Goal: Transaction & Acquisition: Purchase product/service

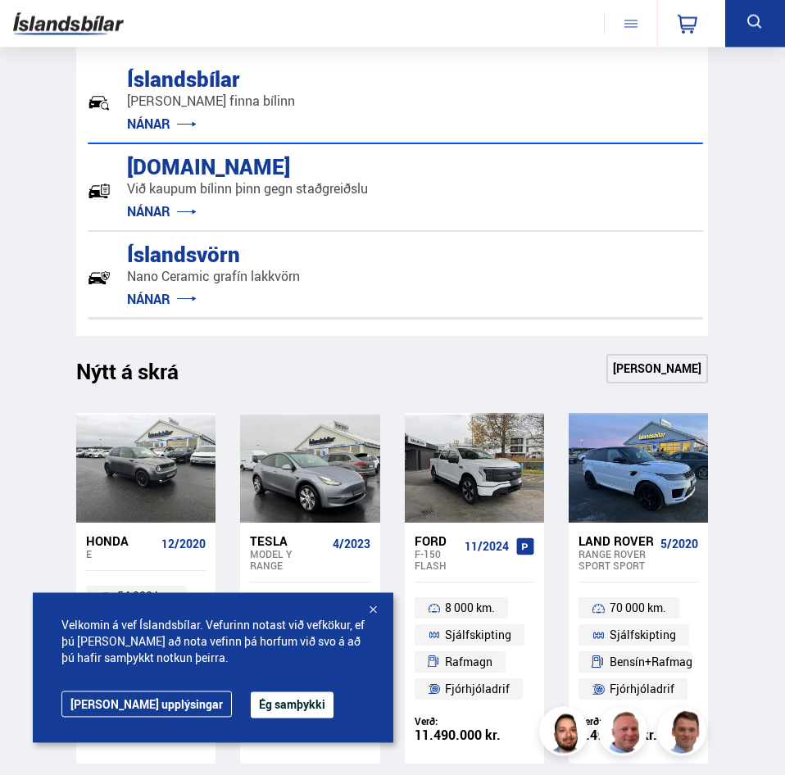
scroll to position [752, 0]
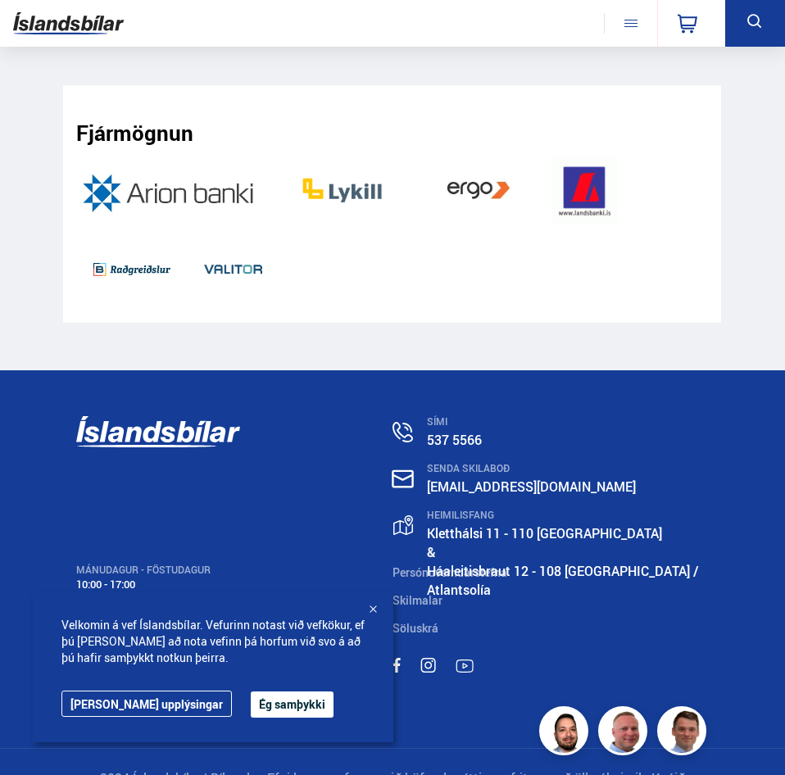
drag, startPoint x: 35, startPoint y: 263, endPoint x: 2, endPoint y: 647, distance: 385.5
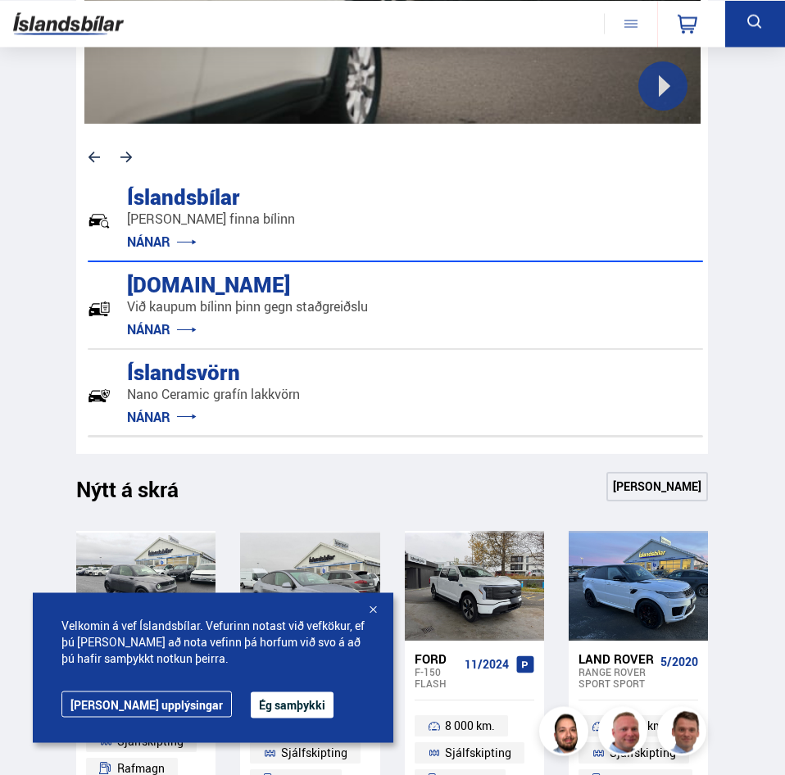
scroll to position [672, 0]
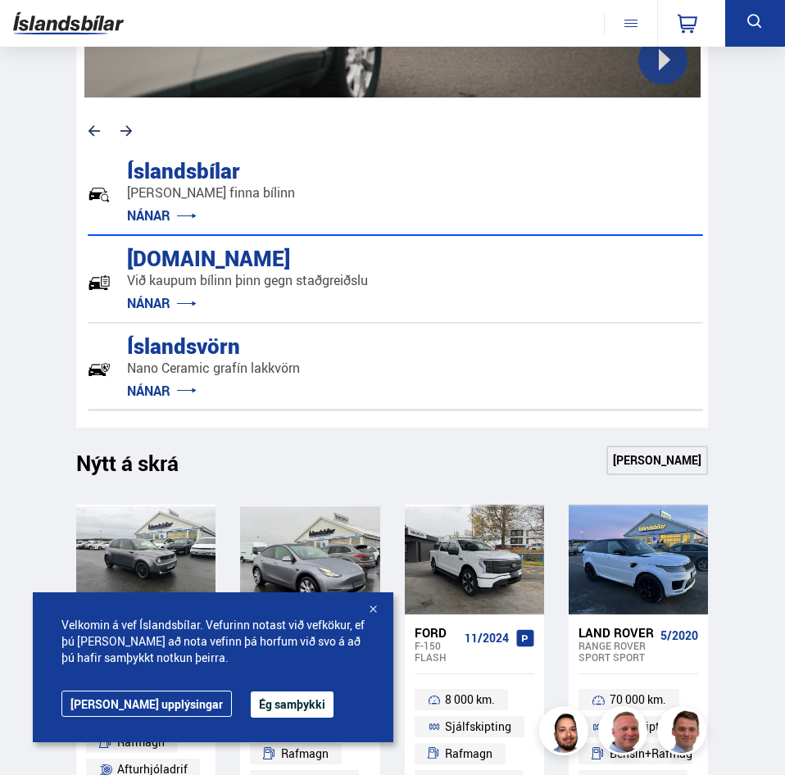
click at [158, 307] on link "NÁNAR" at bounding box center [162, 303] width 70 height 18
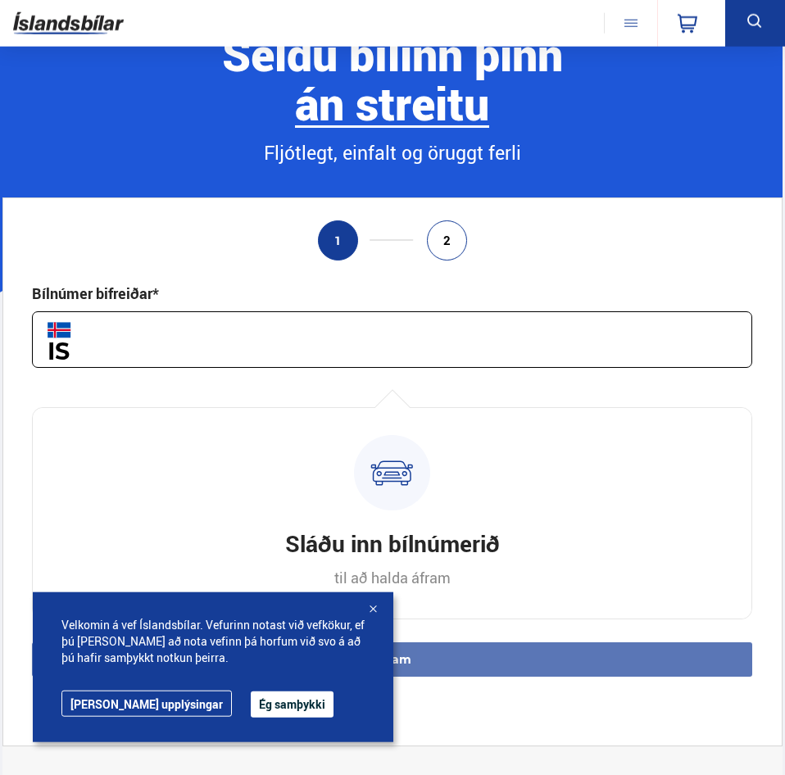
scroll to position [84, 0]
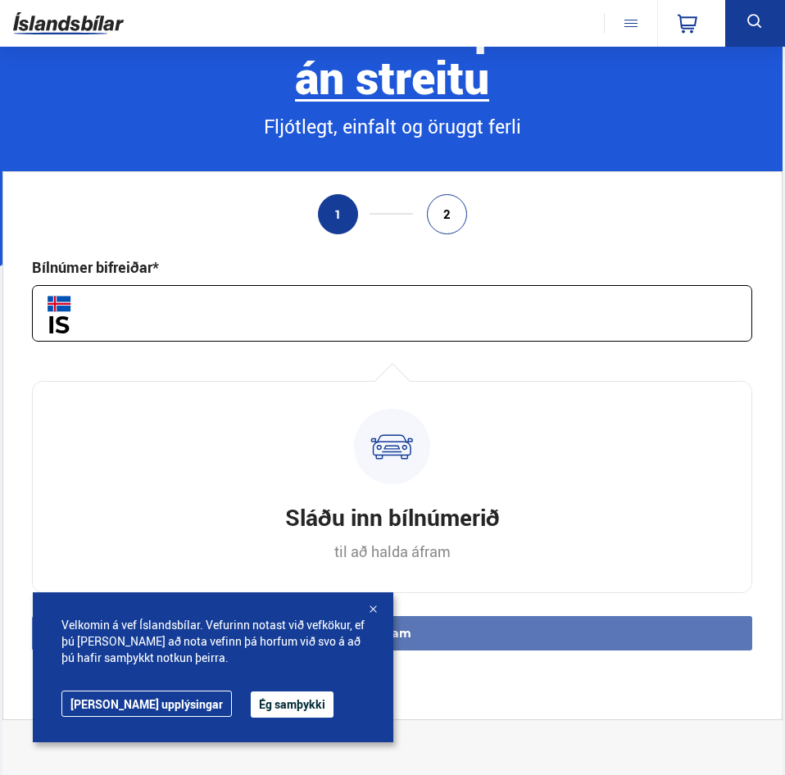
click at [488, 305] on input "text" at bounding box center [392, 313] width 720 height 57
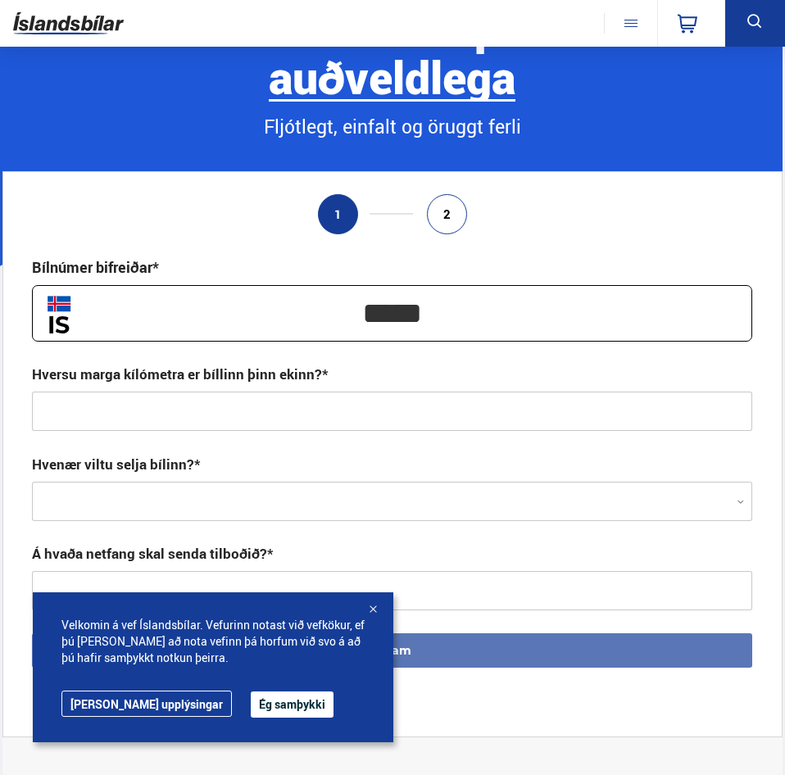
type input "*****"
click at [570, 235] on div "1 2 Bílnúmer bifreiðar* ***** Hversu marga kílómetra er bíllinn þinn ekinn?* Hv…" at bounding box center [392, 454] width 780 height 566
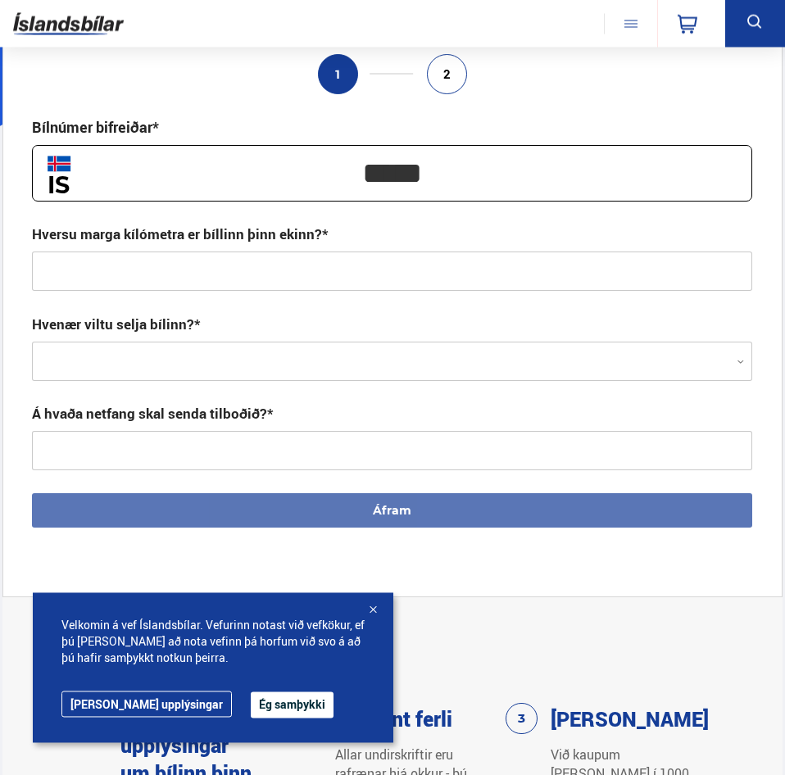
scroll to position [251, 0]
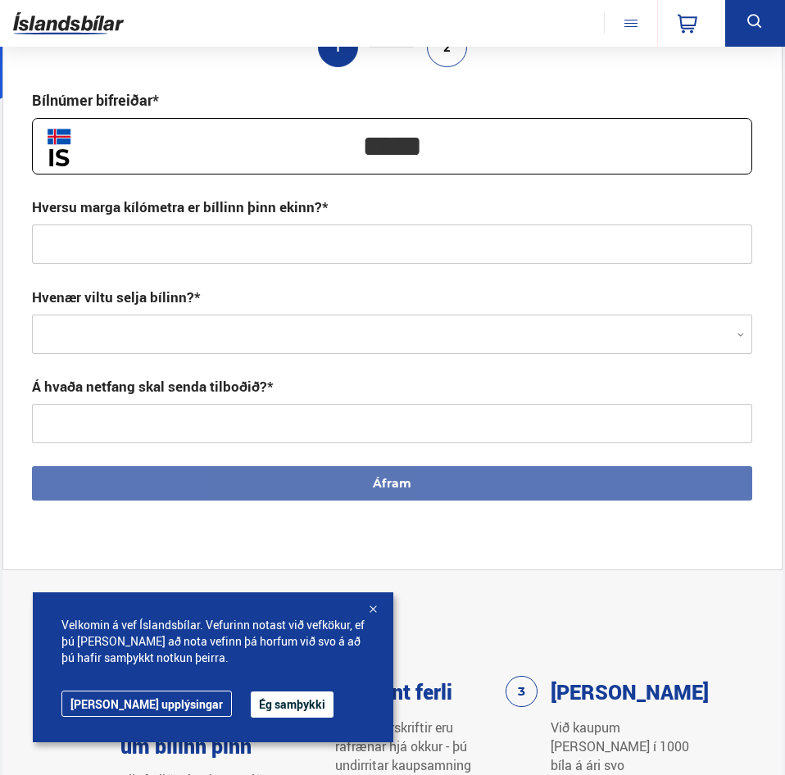
click at [342, 336] on div at bounding box center [392, 334] width 720 height 39
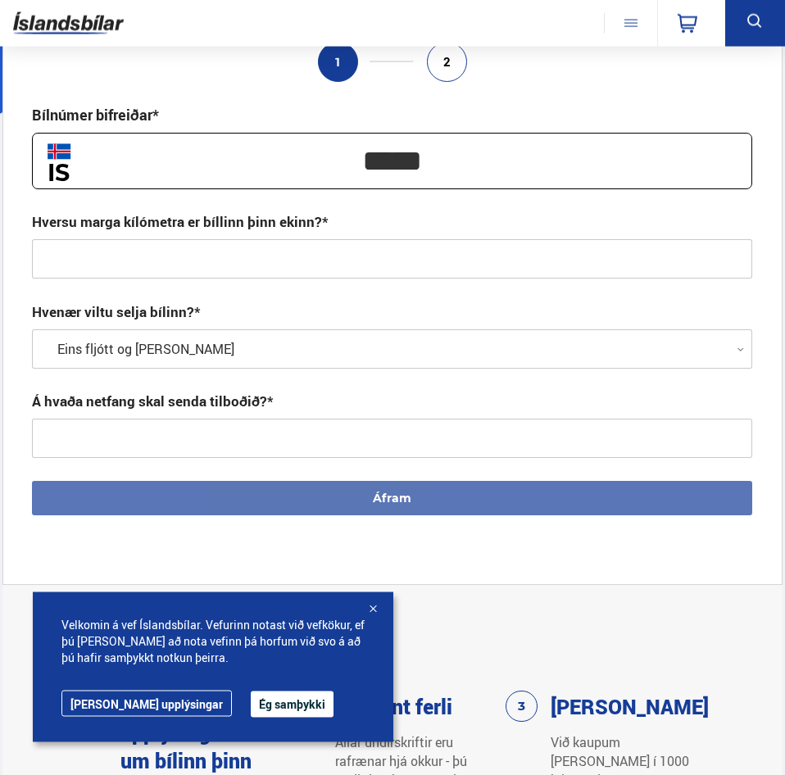
scroll to position [167, 0]
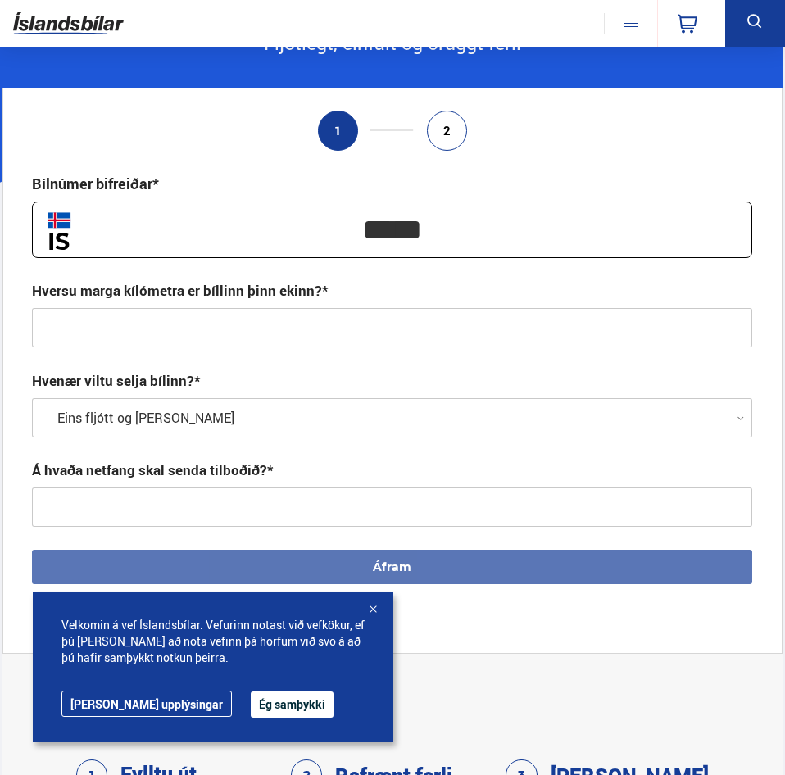
click at [348, 326] on input "text" at bounding box center [392, 327] width 720 height 39
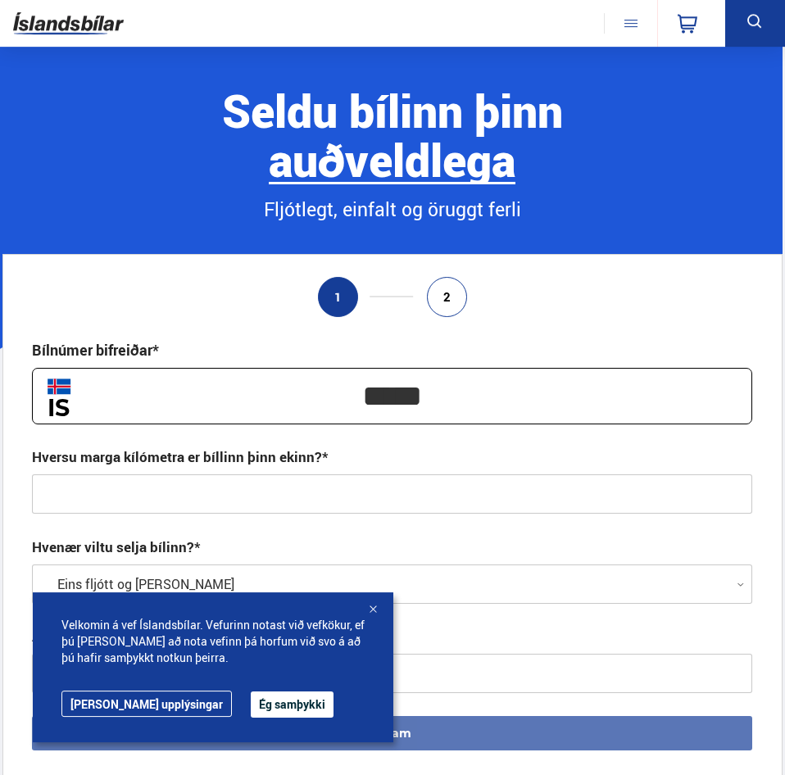
scroll to position [0, 0]
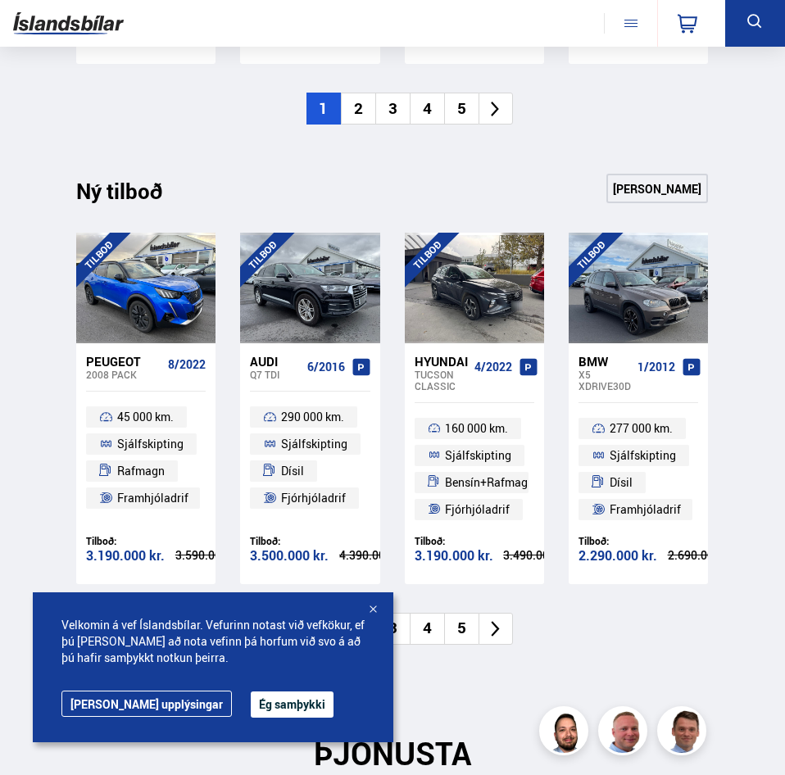
scroll to position [2260, 0]
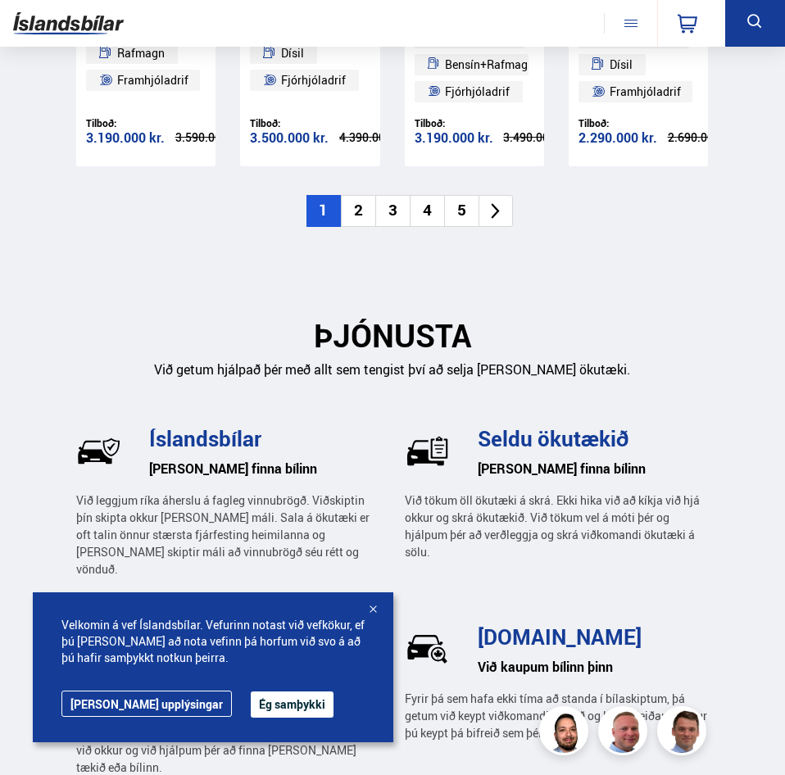
click at [376, 610] on div at bounding box center [372, 610] width 16 height 16
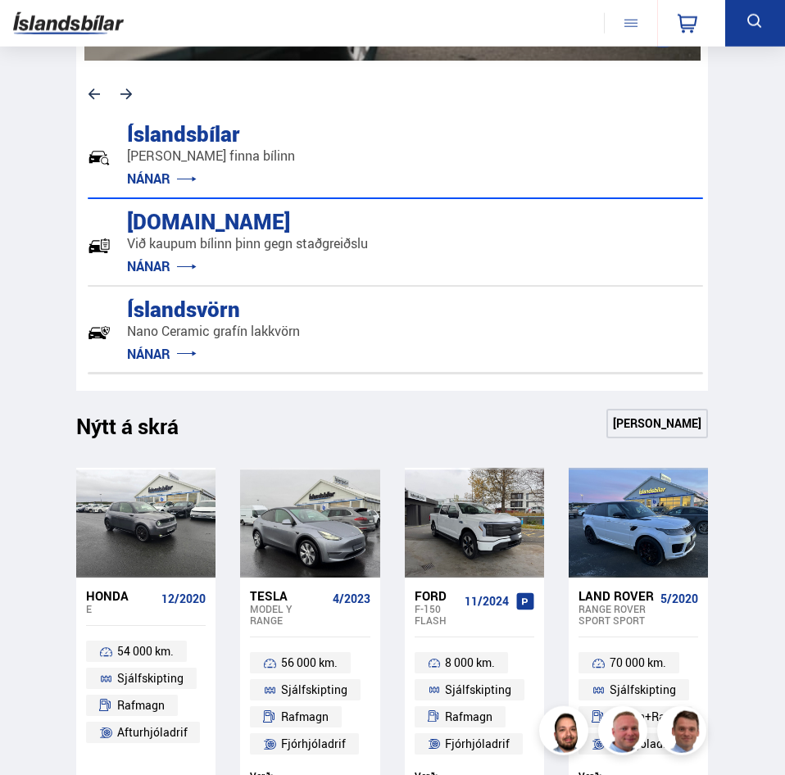
scroll to position [672, 0]
